Goal: Information Seeking & Learning: Learn about a topic

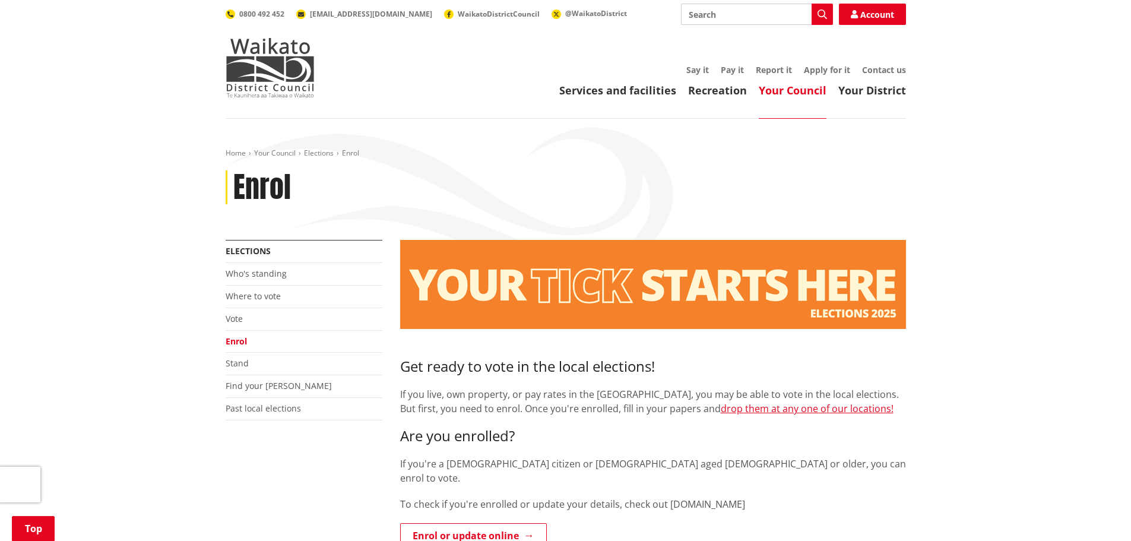
scroll to position [178, 0]
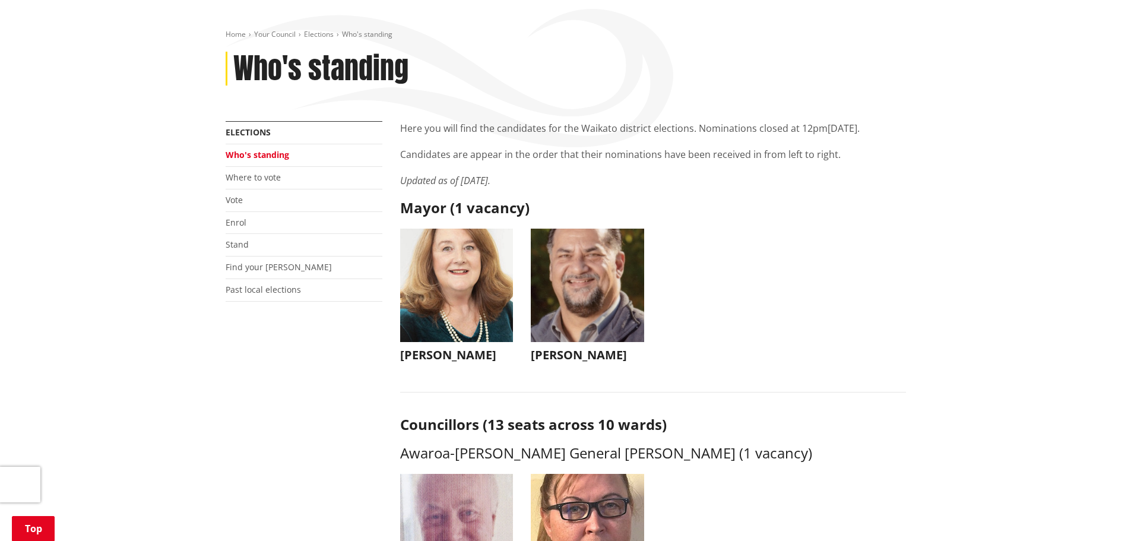
scroll to position [178, 0]
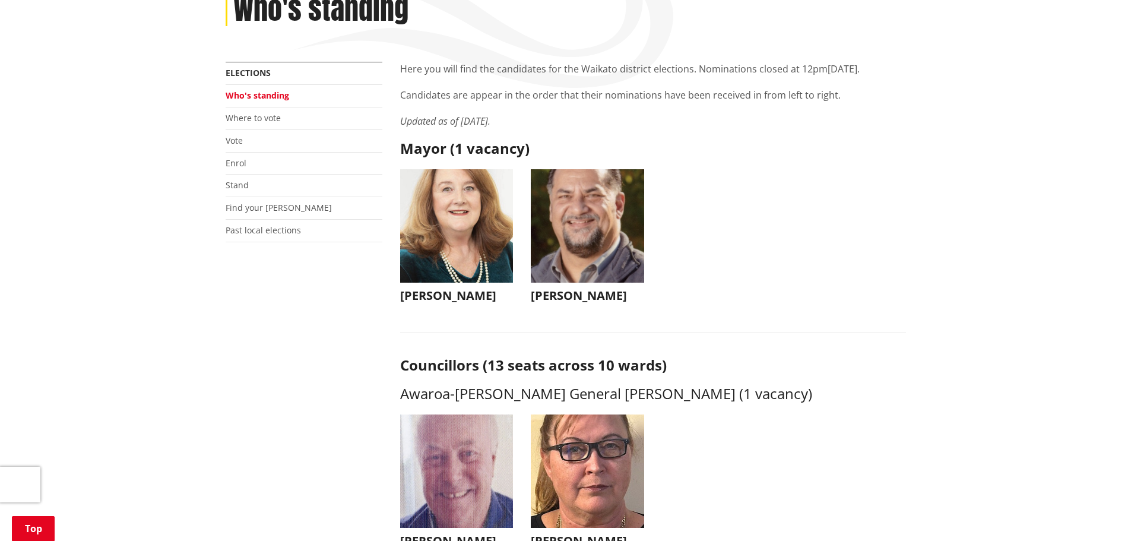
click at [474, 220] on img "button" at bounding box center [456, 225] width 113 height 113
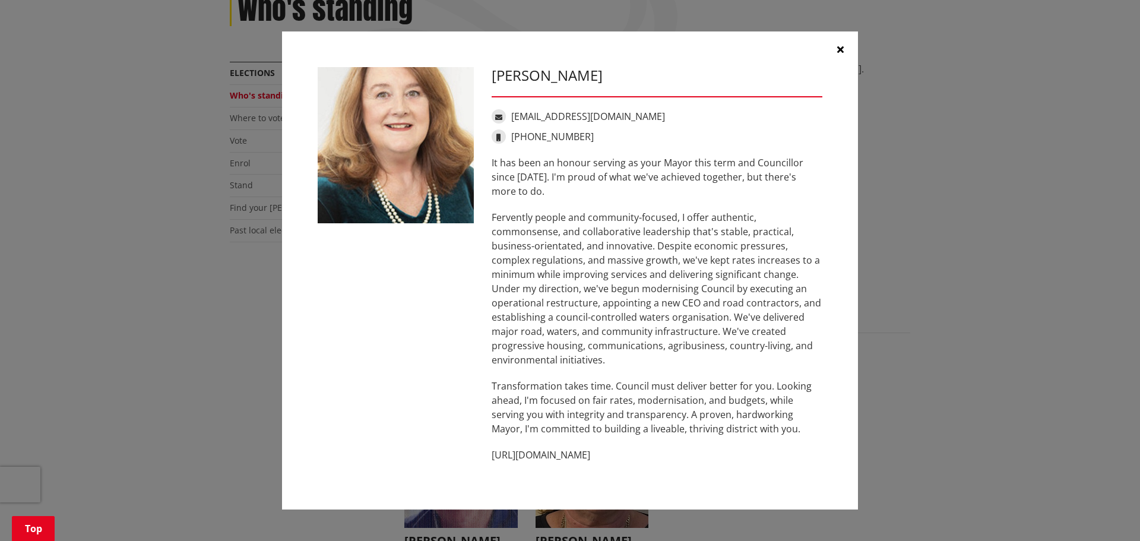
click at [844, 50] on button "button" at bounding box center [840, 49] width 36 height 36
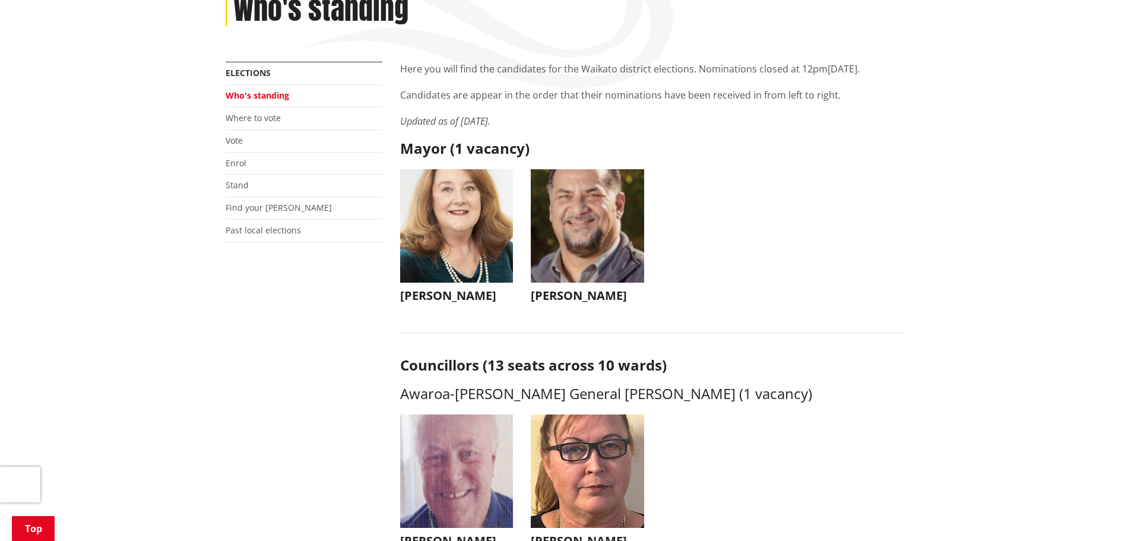
click at [598, 243] on img "button" at bounding box center [587, 225] width 113 height 113
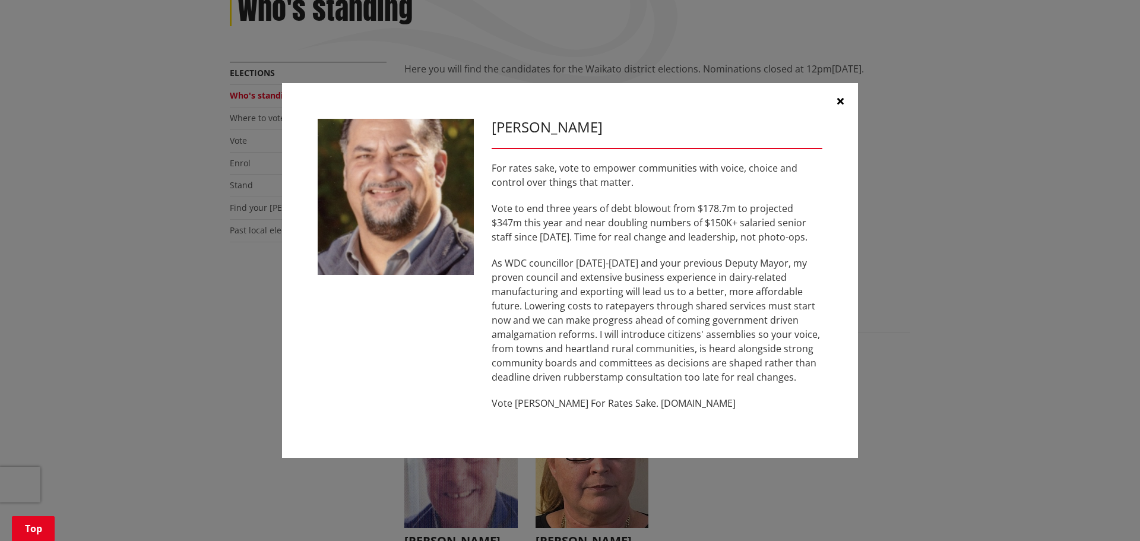
click at [841, 102] on icon "button" at bounding box center [840, 100] width 7 height 9
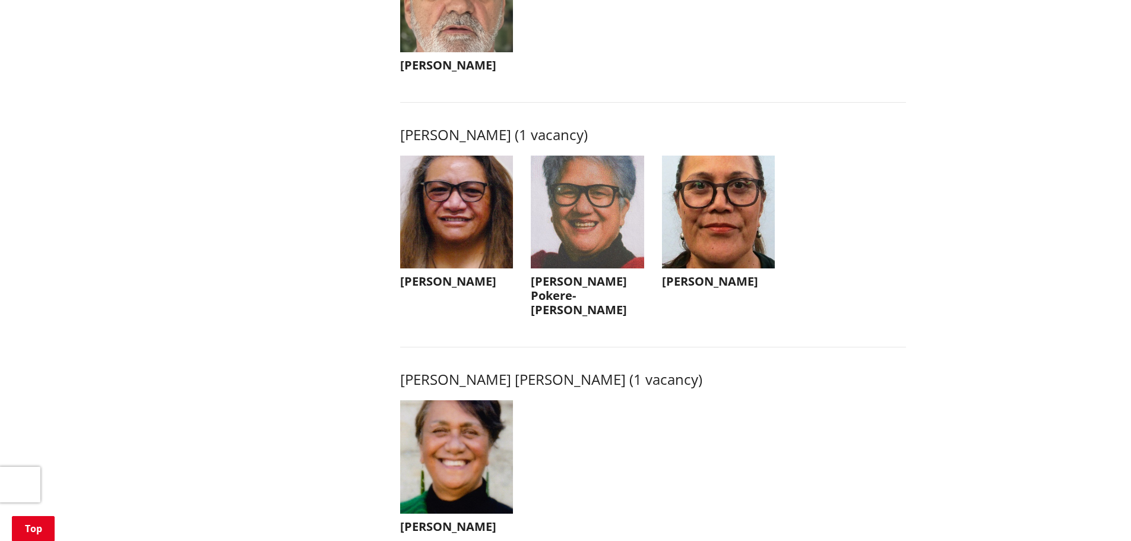
scroll to position [1484, 0]
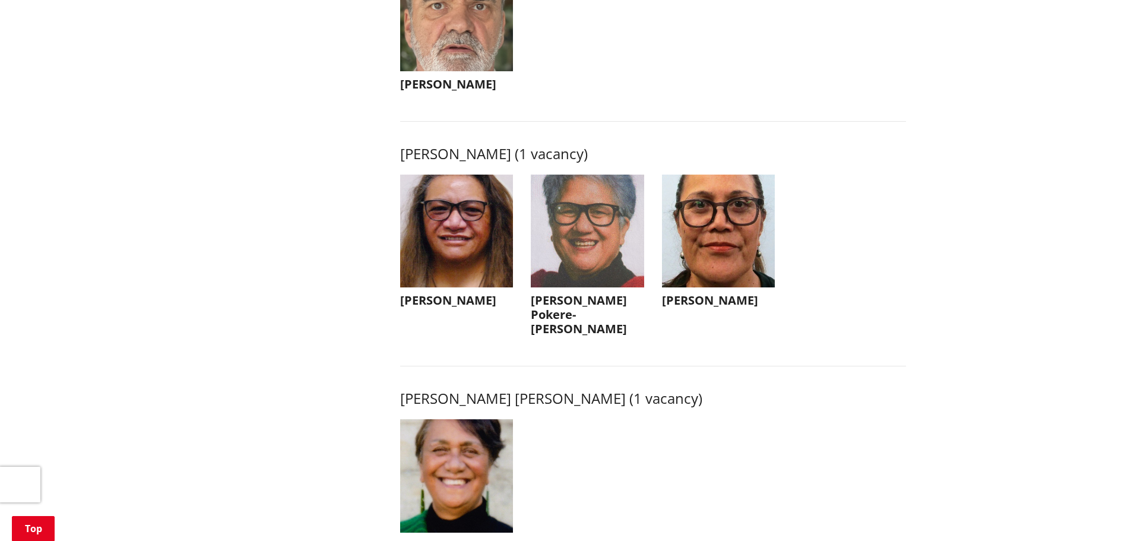
click at [729, 259] on img "button" at bounding box center [718, 231] width 113 height 113
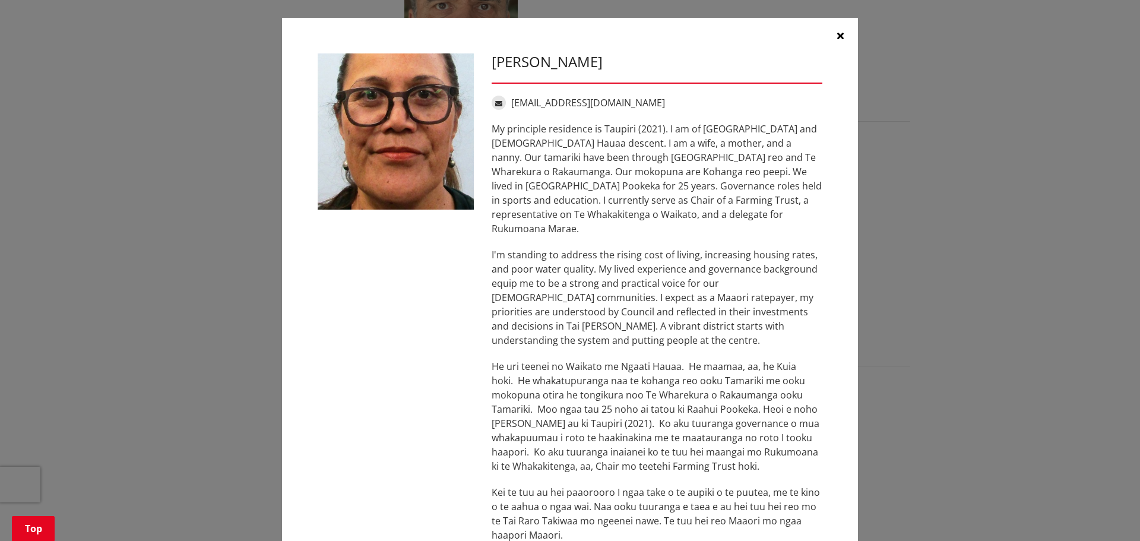
click at [839, 36] on button "button" at bounding box center [840, 36] width 36 height 36
